Goal: Task Accomplishment & Management: Use online tool/utility

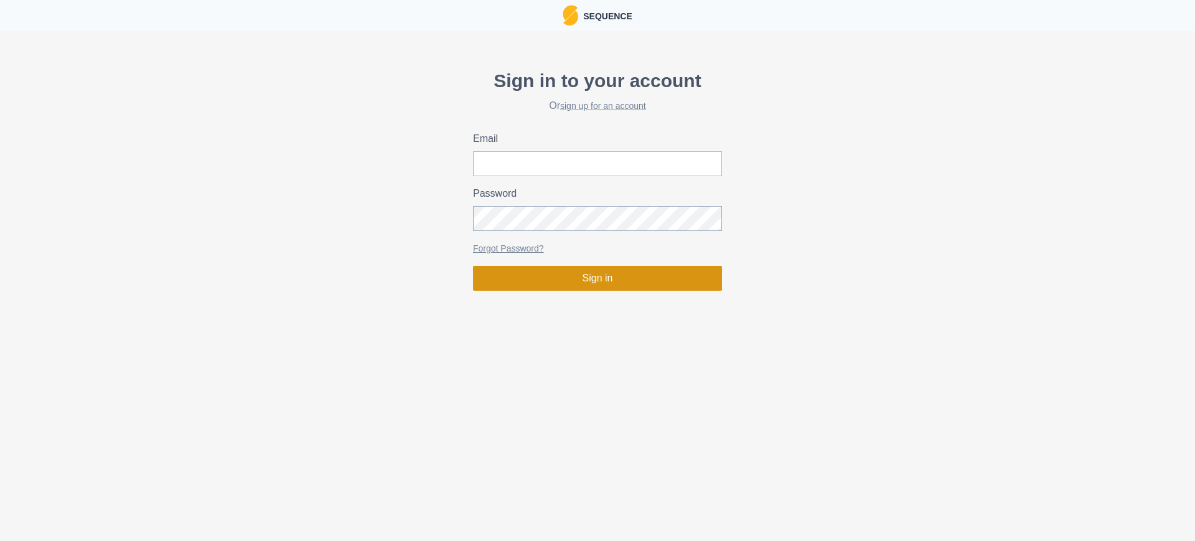
type input "[PERSON_NAME][EMAIL_ADDRESS][PERSON_NAME][DOMAIN_NAME]"
click at [563, 284] on button "Sign in" at bounding box center [597, 278] width 249 height 25
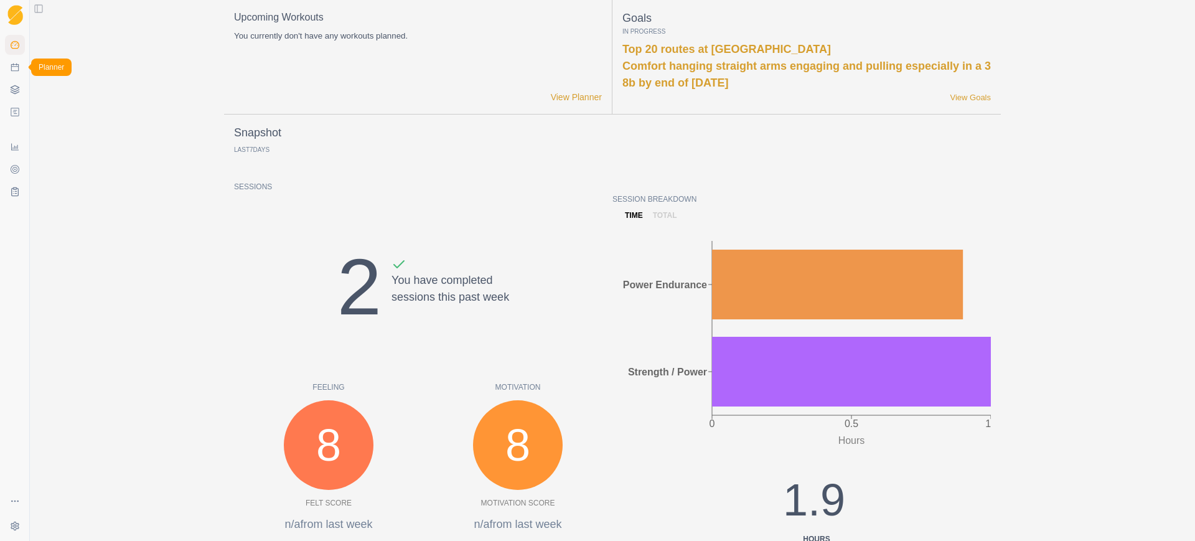
click at [7, 65] on link "Planner" at bounding box center [15, 67] width 20 height 20
select select "month"
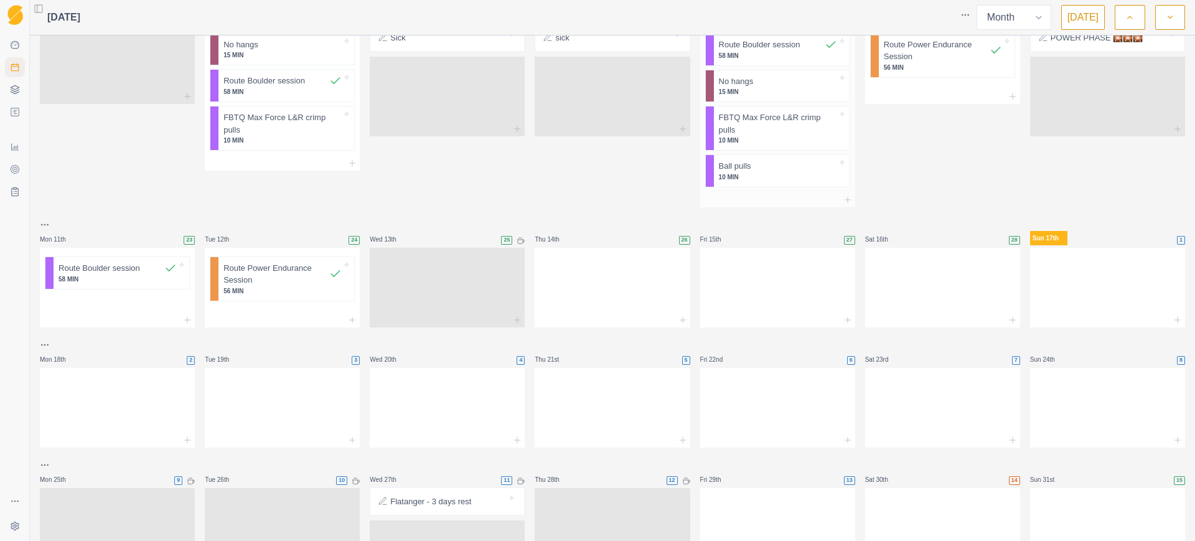
scroll to position [389, 0]
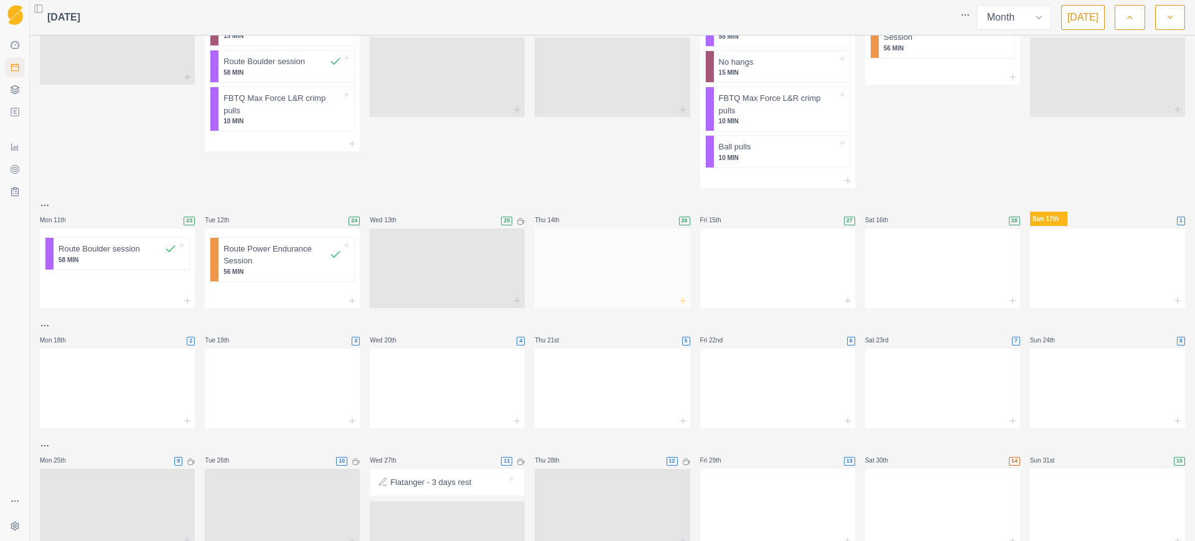
click at [678, 296] on icon at bounding box center [683, 301] width 10 height 10
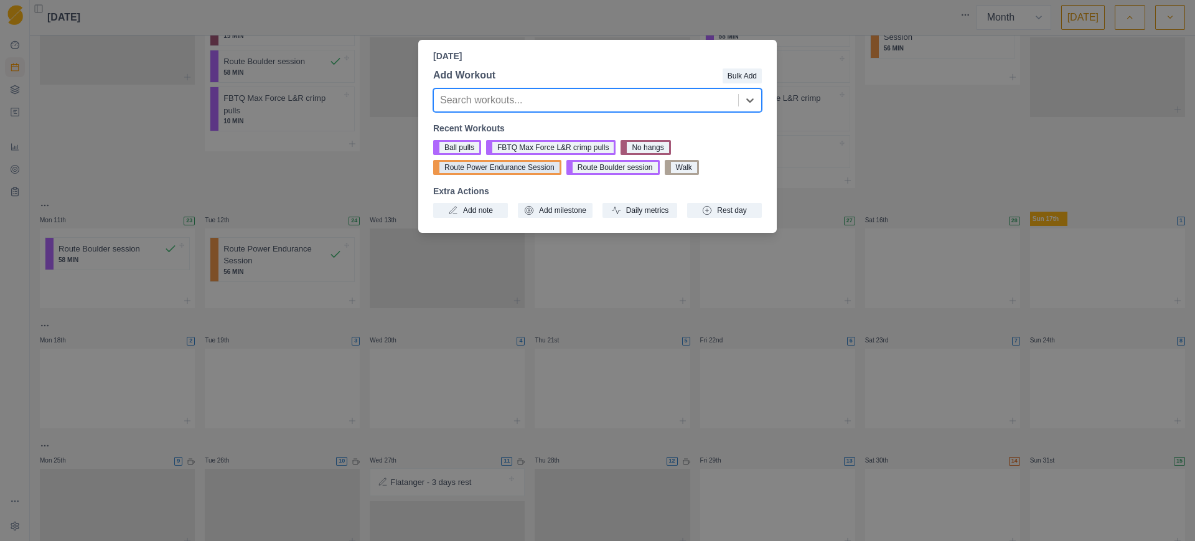
click at [521, 172] on button "Route Power Endurance Session" at bounding box center [497, 167] width 128 height 15
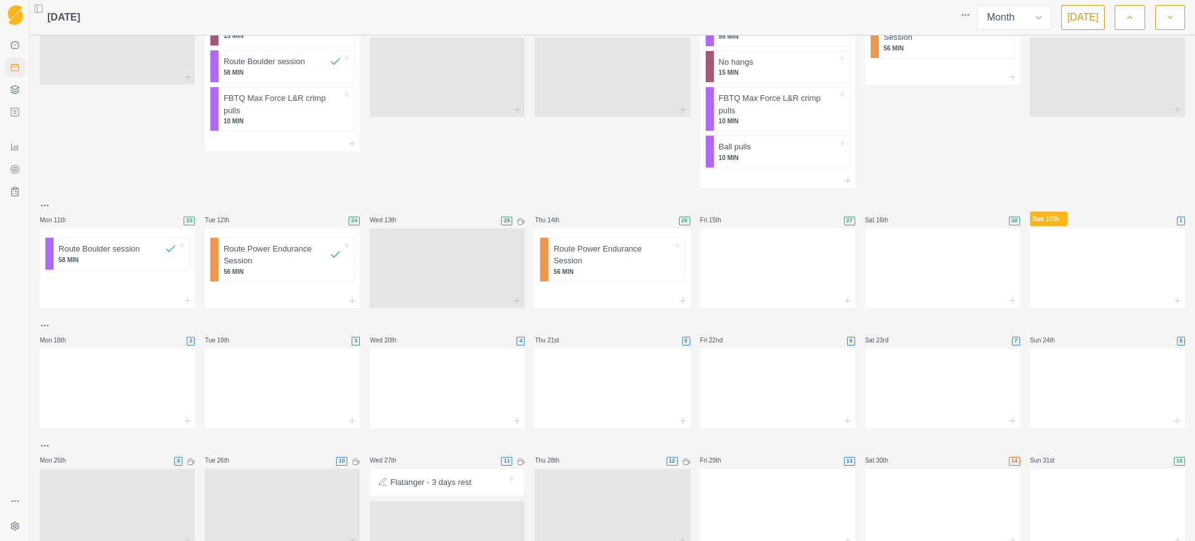
click at [843, 296] on icon at bounding box center [848, 301] width 10 height 10
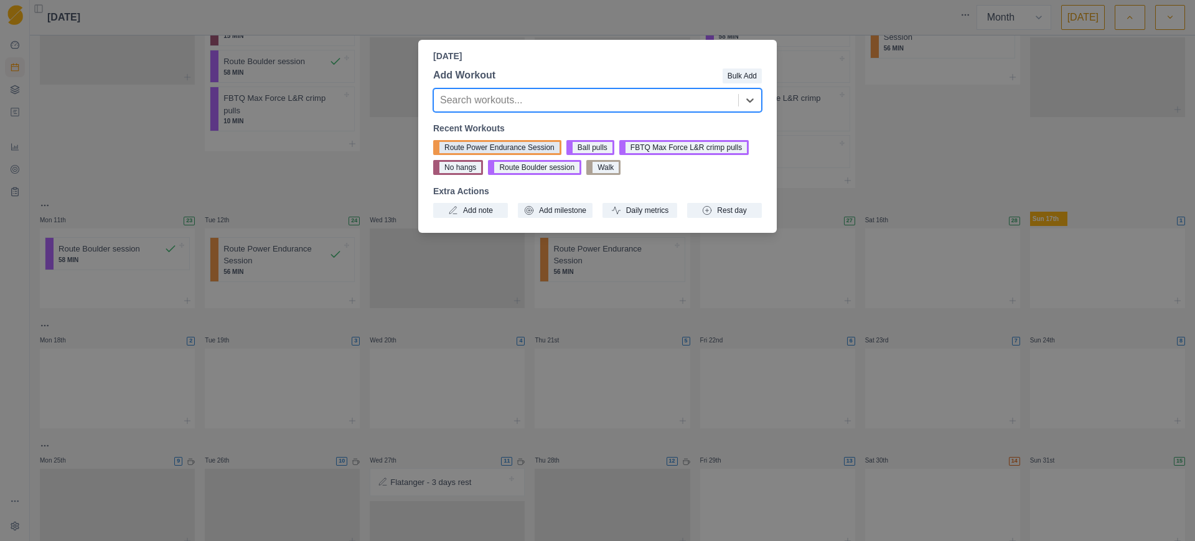
click at [470, 151] on button "Route Power Endurance Session" at bounding box center [497, 147] width 128 height 15
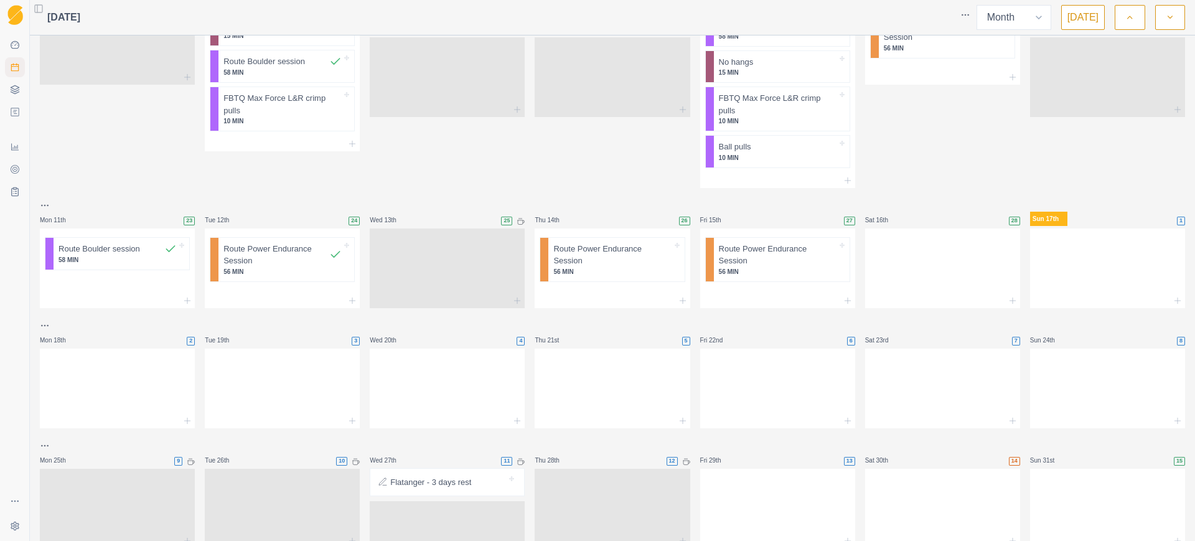
click at [1008, 296] on icon at bounding box center [1013, 301] width 10 height 10
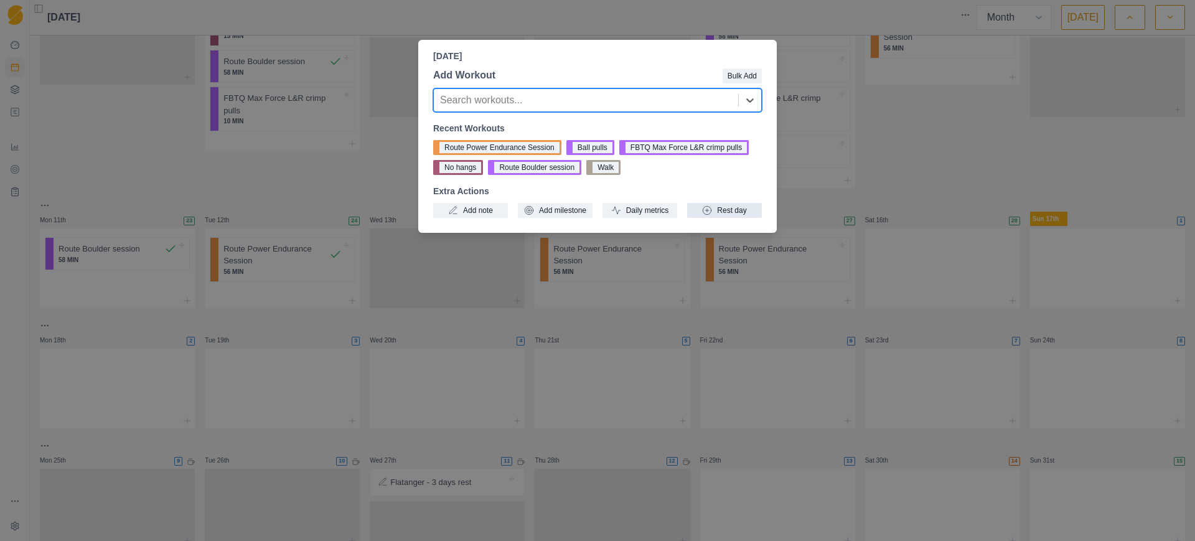
click at [736, 204] on button "Rest day" at bounding box center [724, 210] width 75 height 15
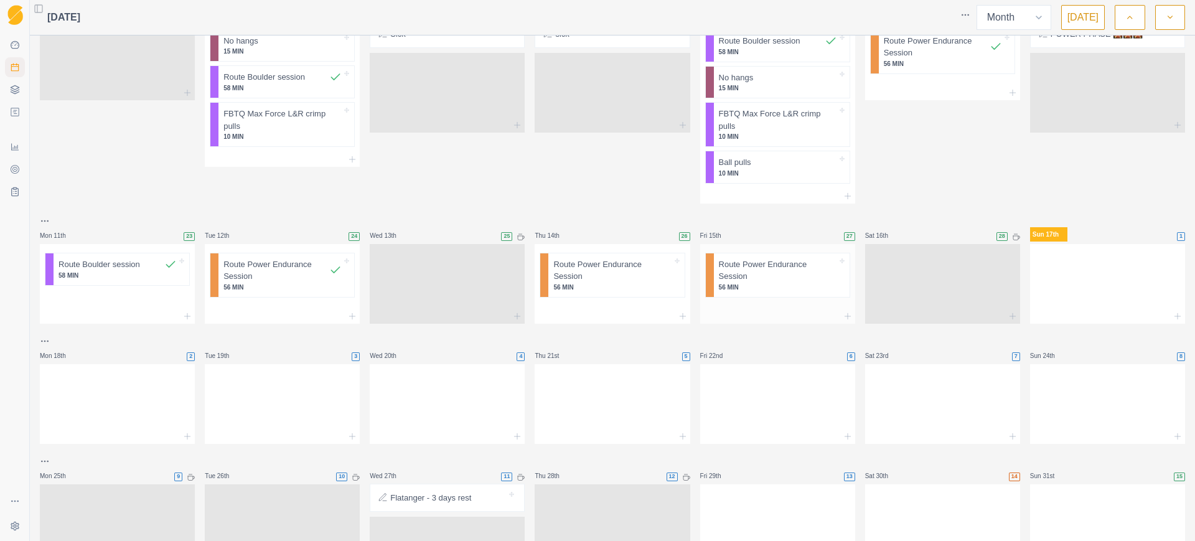
scroll to position [451, 0]
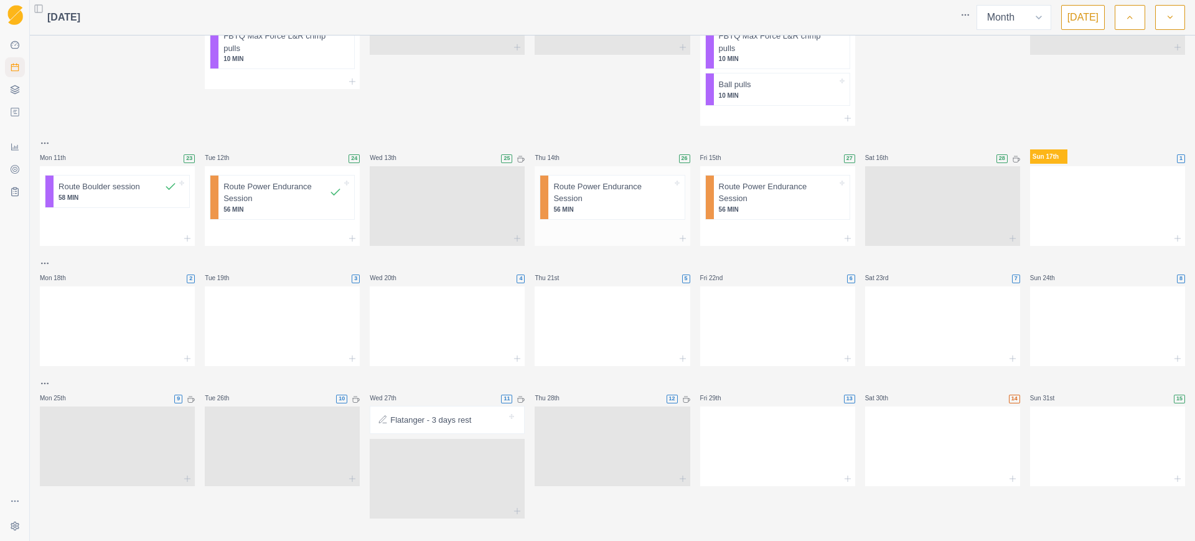
click at [604, 205] on p "56 MIN" at bounding box center [612, 209] width 118 height 9
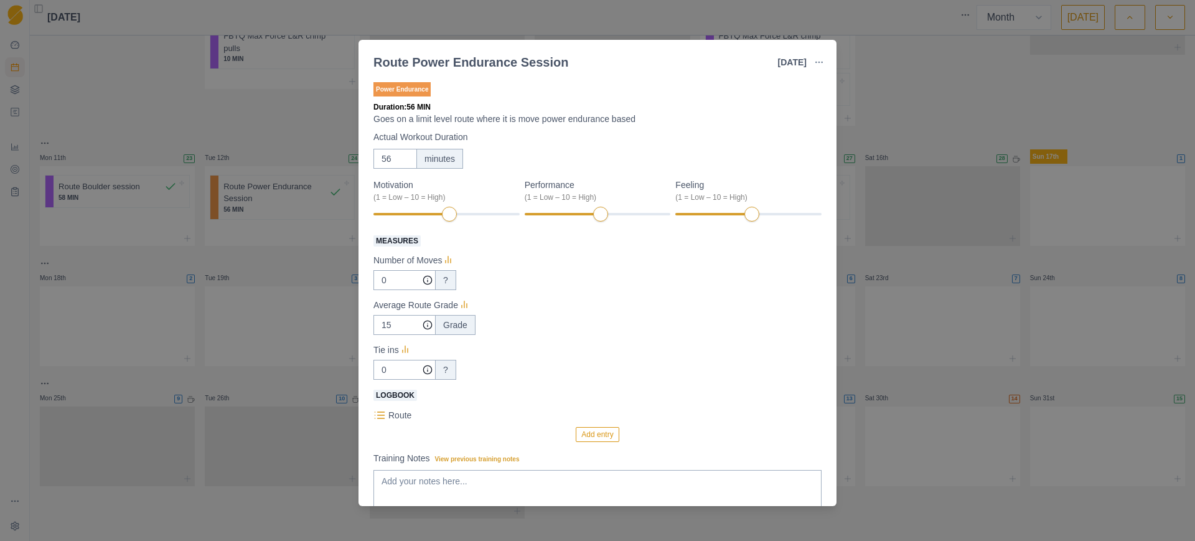
click at [925, 253] on div "Route Power Endurance Session [DATE] Link To Goal View Workout Metrics Edit Ori…" at bounding box center [597, 270] width 1195 height 541
